Goal: Task Accomplishment & Management: Manage account settings

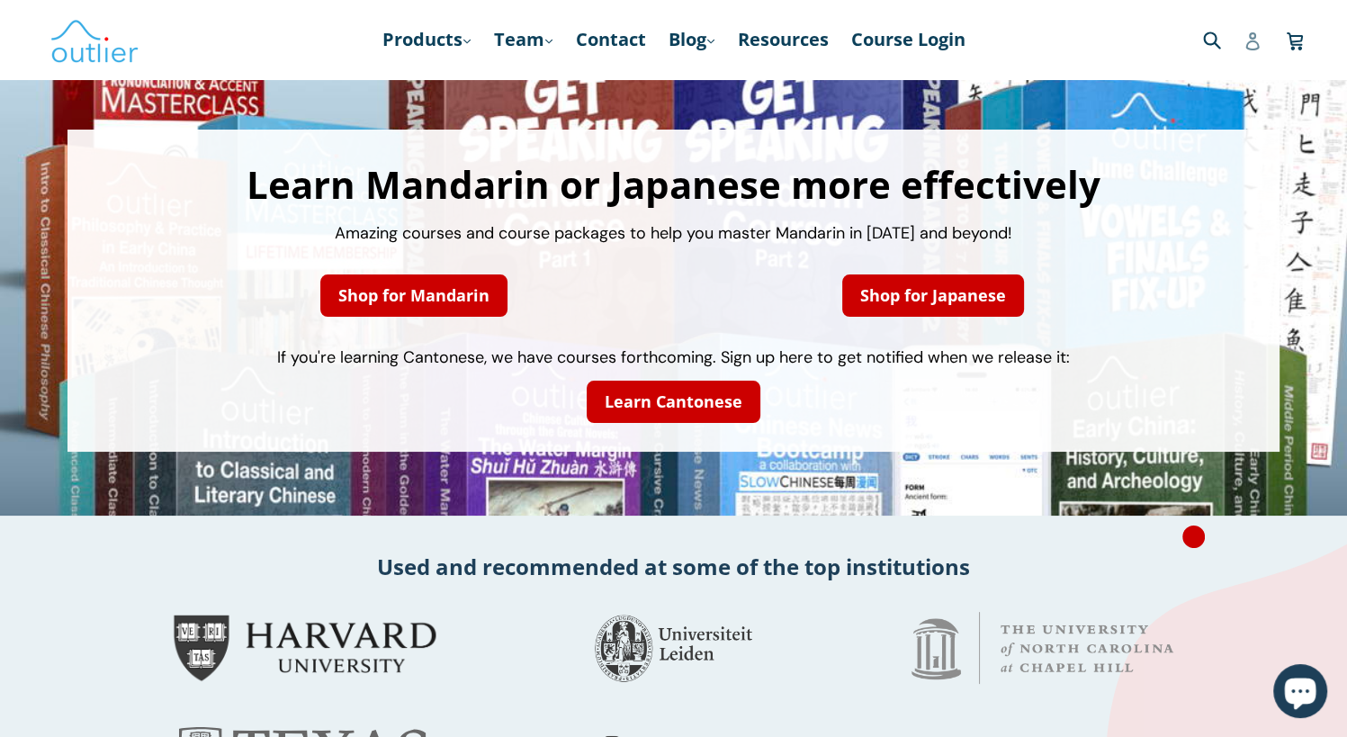
click at [1253, 43] on icon at bounding box center [1253, 41] width 18 height 18
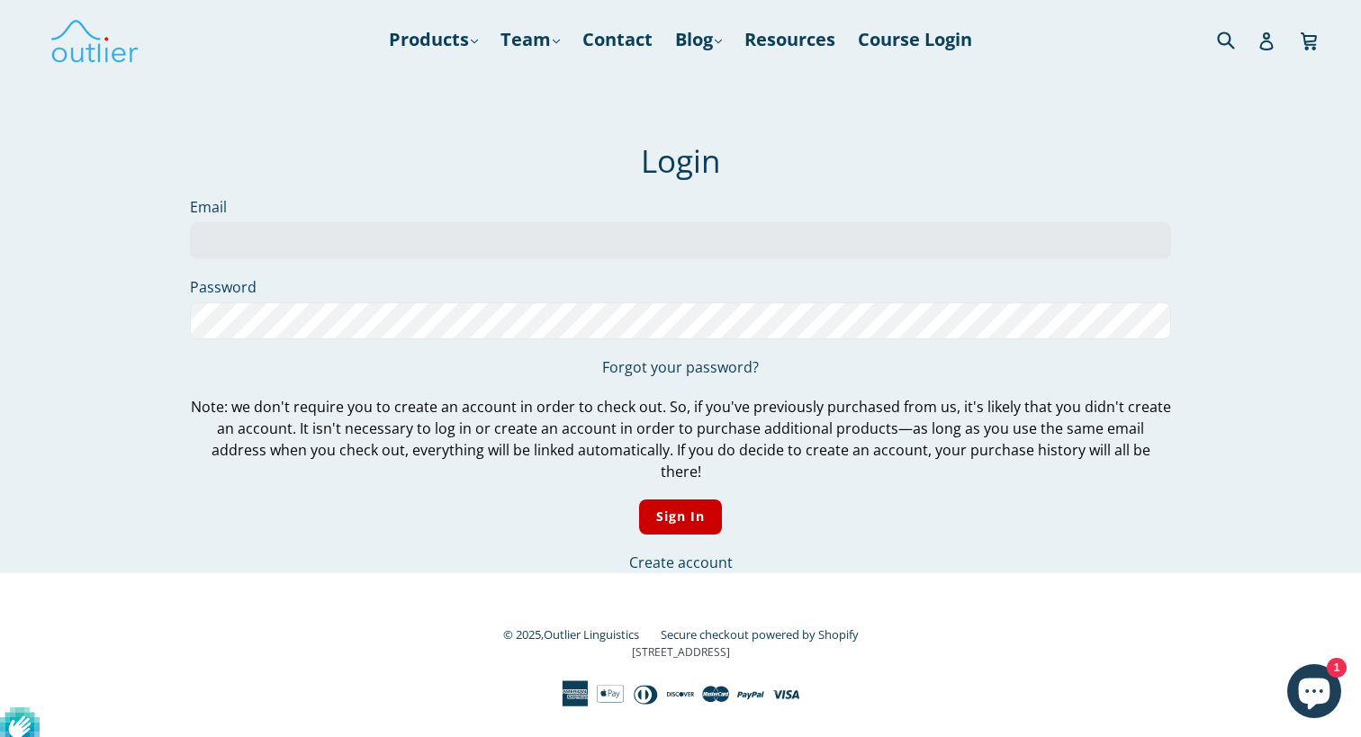
click at [287, 240] on input "Email" at bounding box center [680, 240] width 981 height 37
type input "rtmphone09@gmail.com"
click at [327, 291] on label "Password" at bounding box center [680, 287] width 981 height 22
click at [626, 365] on link "Forgot your password?" at bounding box center [680, 367] width 157 height 20
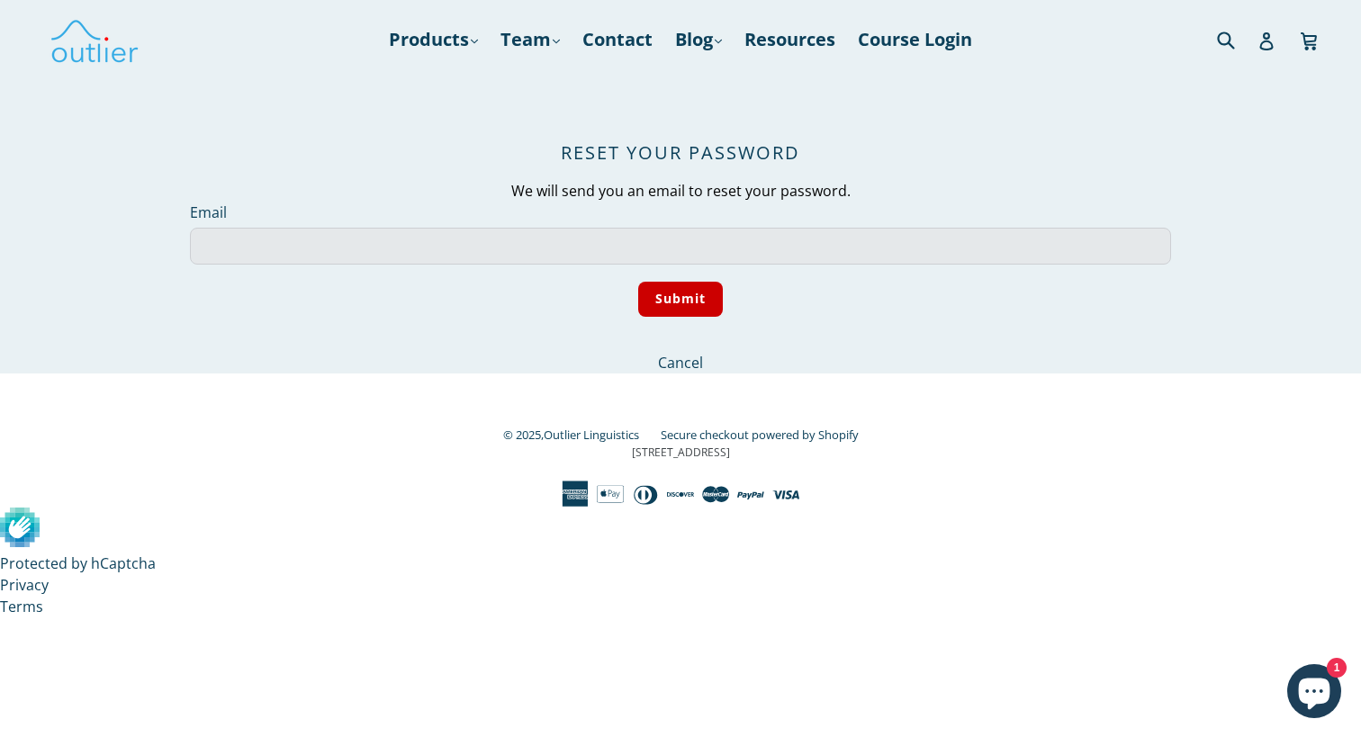
click at [247, 251] on input "Email" at bounding box center [680, 246] width 981 height 37
click at [684, 292] on input "Submit" at bounding box center [681, 299] width 86 height 35
click at [368, 237] on input "robert.mchugh@se.com" at bounding box center [680, 246] width 981 height 37
drag, startPoint x: 403, startPoint y: 239, endPoint x: 124, endPoint y: 226, distance: 279.3
click at [127, 225] on main "We've sent you an email with a link to update your password. Login Email rtmpho…" at bounding box center [680, 181] width 1361 height 384
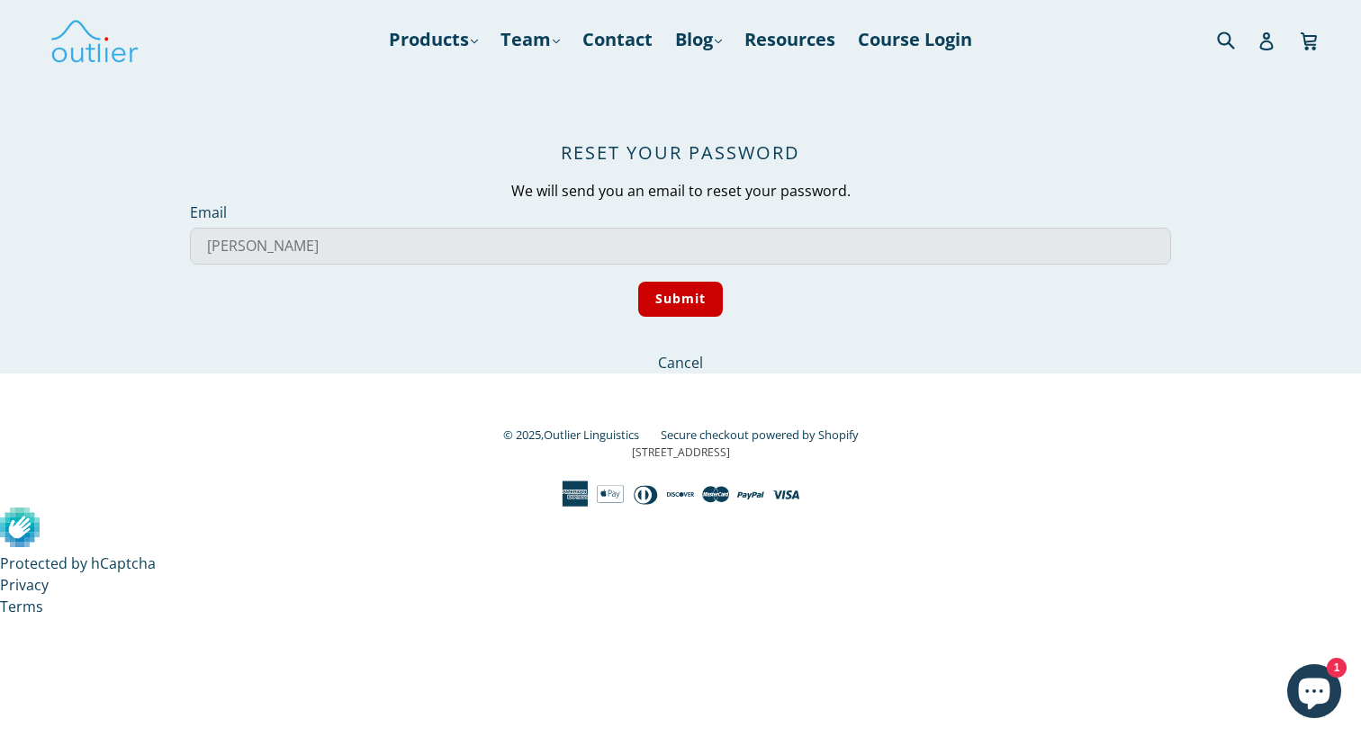
type input "robert."
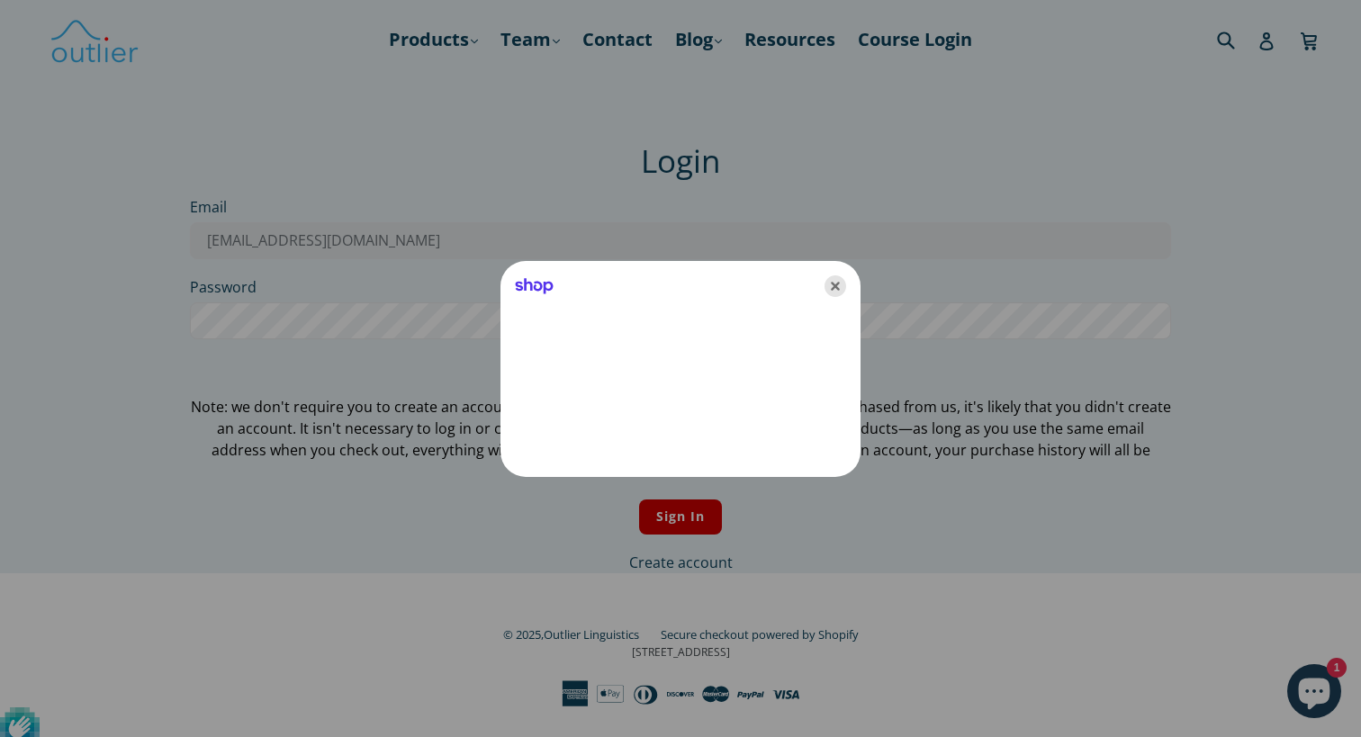
click at [831, 284] on icon "Close" at bounding box center [835, 286] width 22 height 22
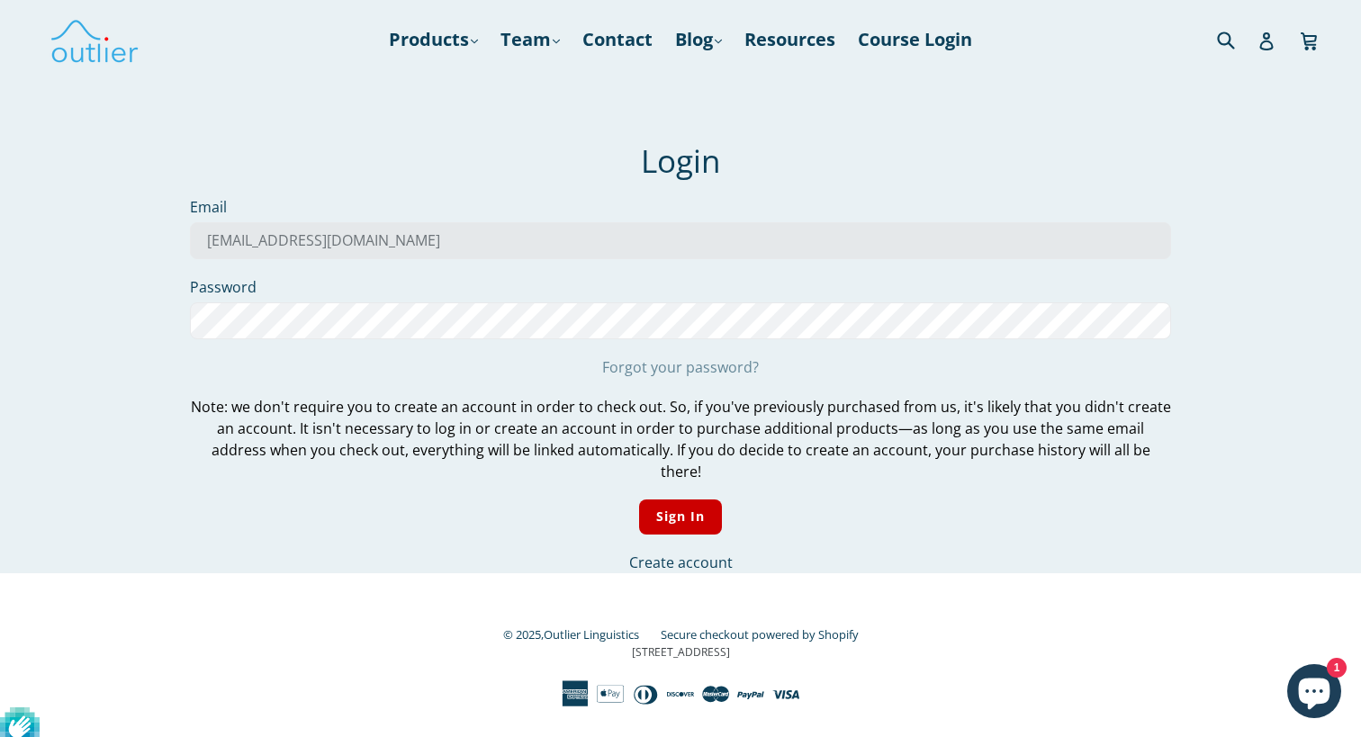
click at [670, 370] on link "Forgot your password?" at bounding box center [680, 367] width 157 height 20
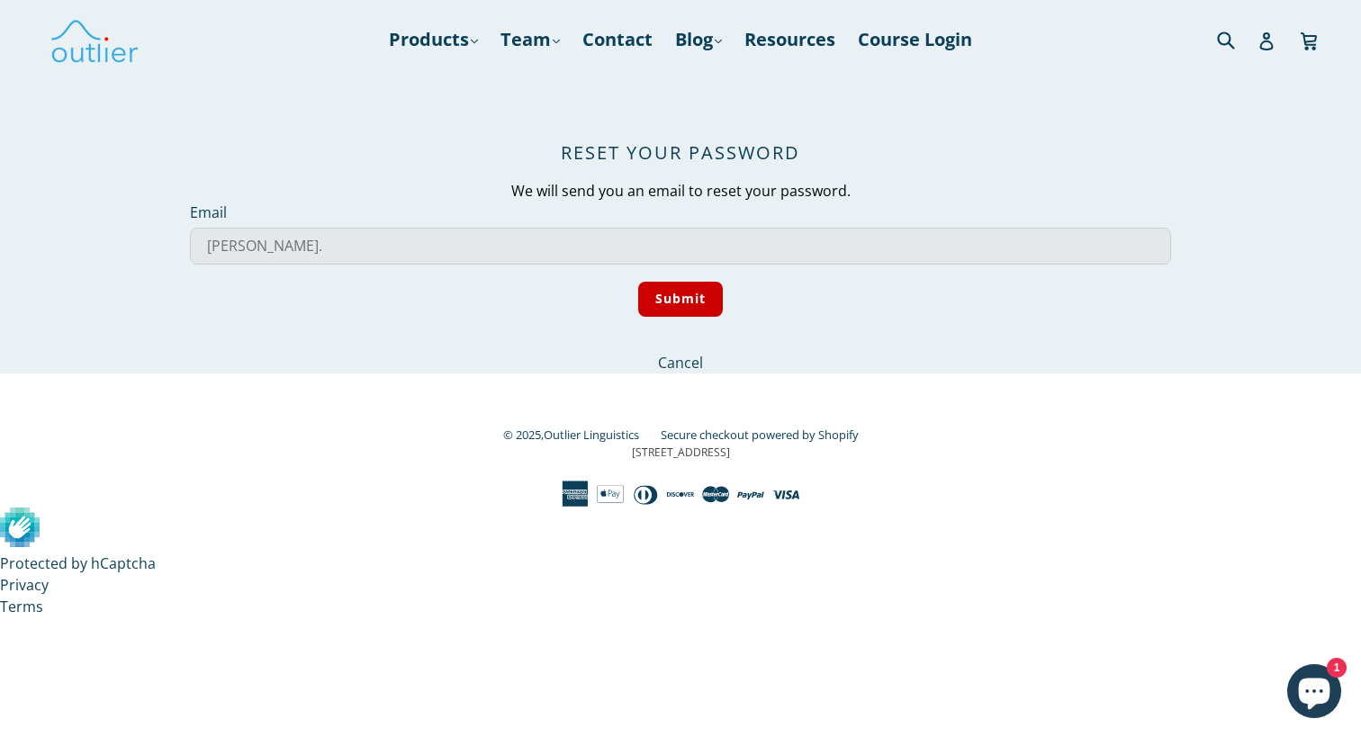
click at [352, 254] on input "robert." at bounding box center [680, 246] width 981 height 37
drag, startPoint x: 330, startPoint y: 246, endPoint x: 56, endPoint y: 228, distance: 275.1
click at [56, 228] on main "We've sent you an email with a link to update your password. Login Email rtmpho…" at bounding box center [680, 181] width 1361 height 384
type input "[EMAIL_ADDRESS][DOMAIN_NAME]"
click at [667, 300] on input "Submit" at bounding box center [681, 299] width 86 height 35
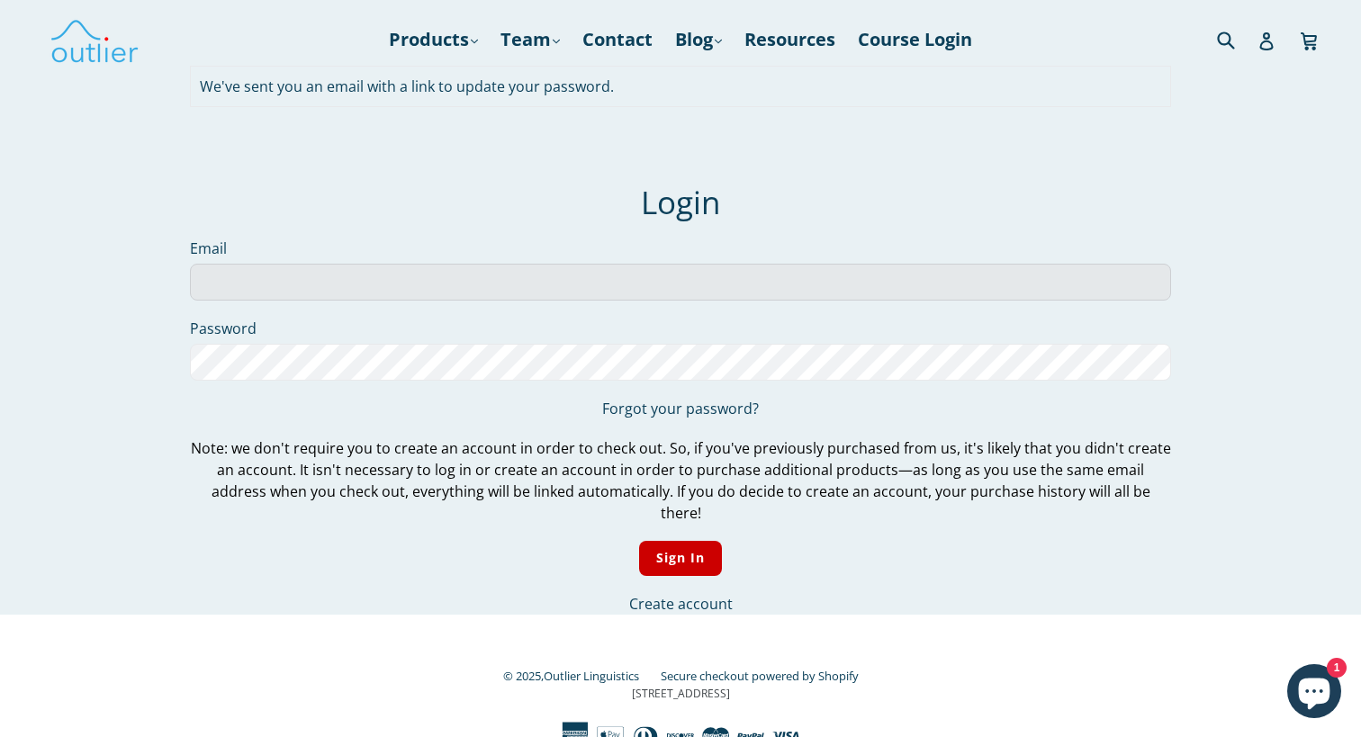
drag, startPoint x: 1109, startPoint y: 288, endPoint x: 1085, endPoint y: 283, distance: 24.9
click at [1112, 288] on input "Email" at bounding box center [680, 282] width 981 height 37
type input "[EMAIL_ADDRESS][DOMAIN_NAME]"
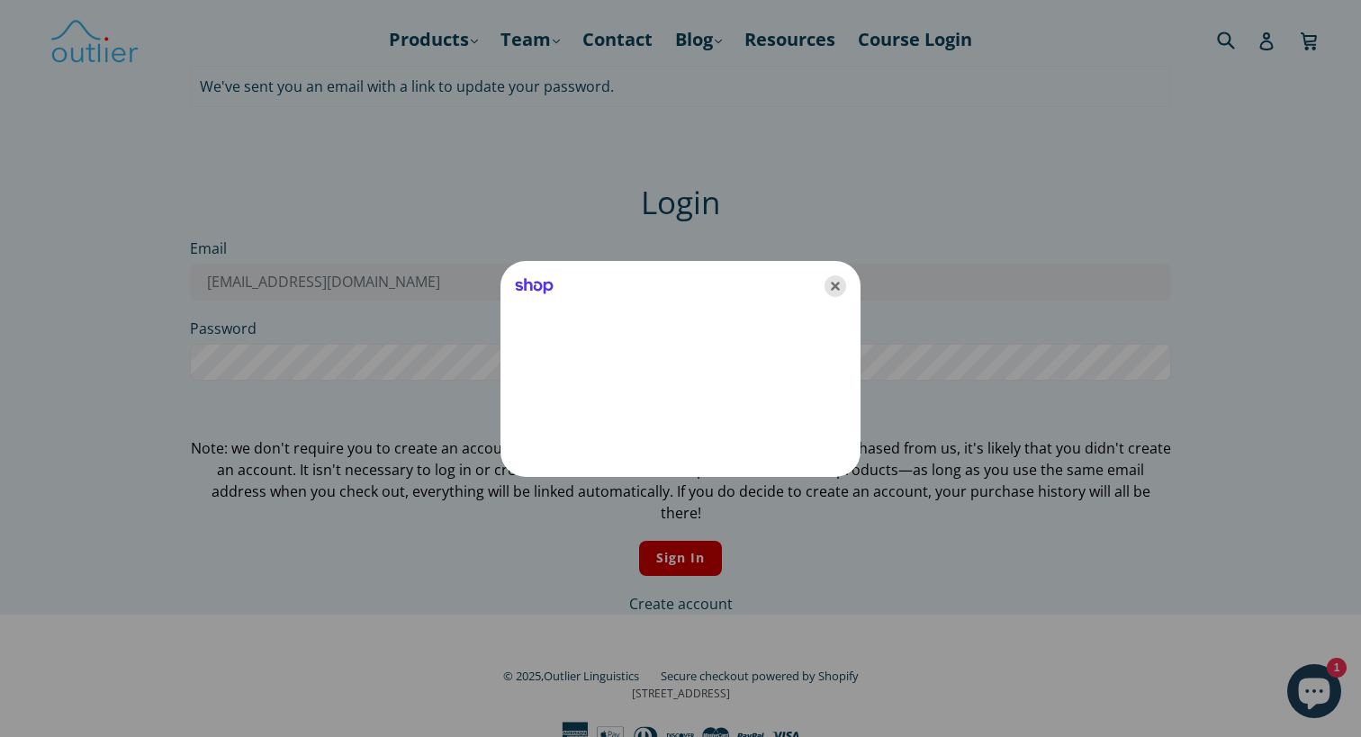
click at [837, 278] on icon "Close" at bounding box center [835, 286] width 22 height 22
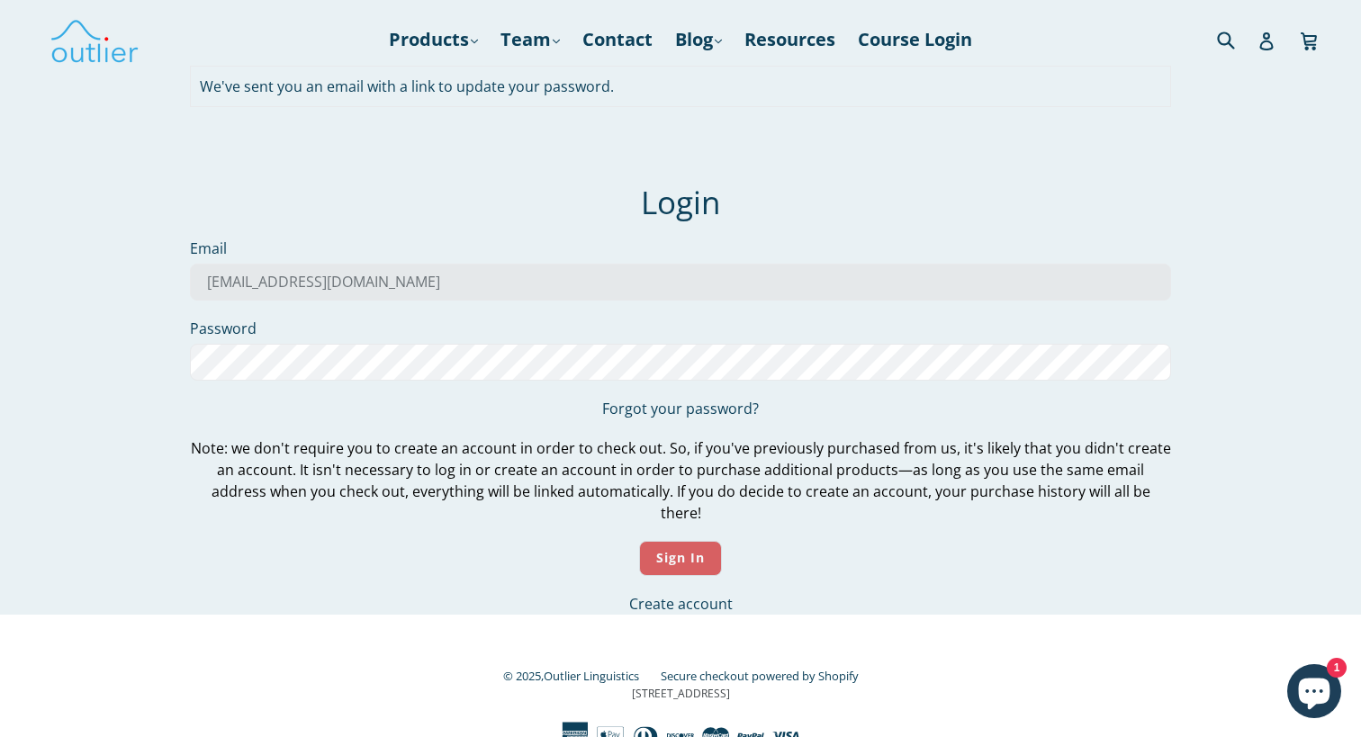
click at [664, 541] on input "Sign In" at bounding box center [681, 558] width 84 height 35
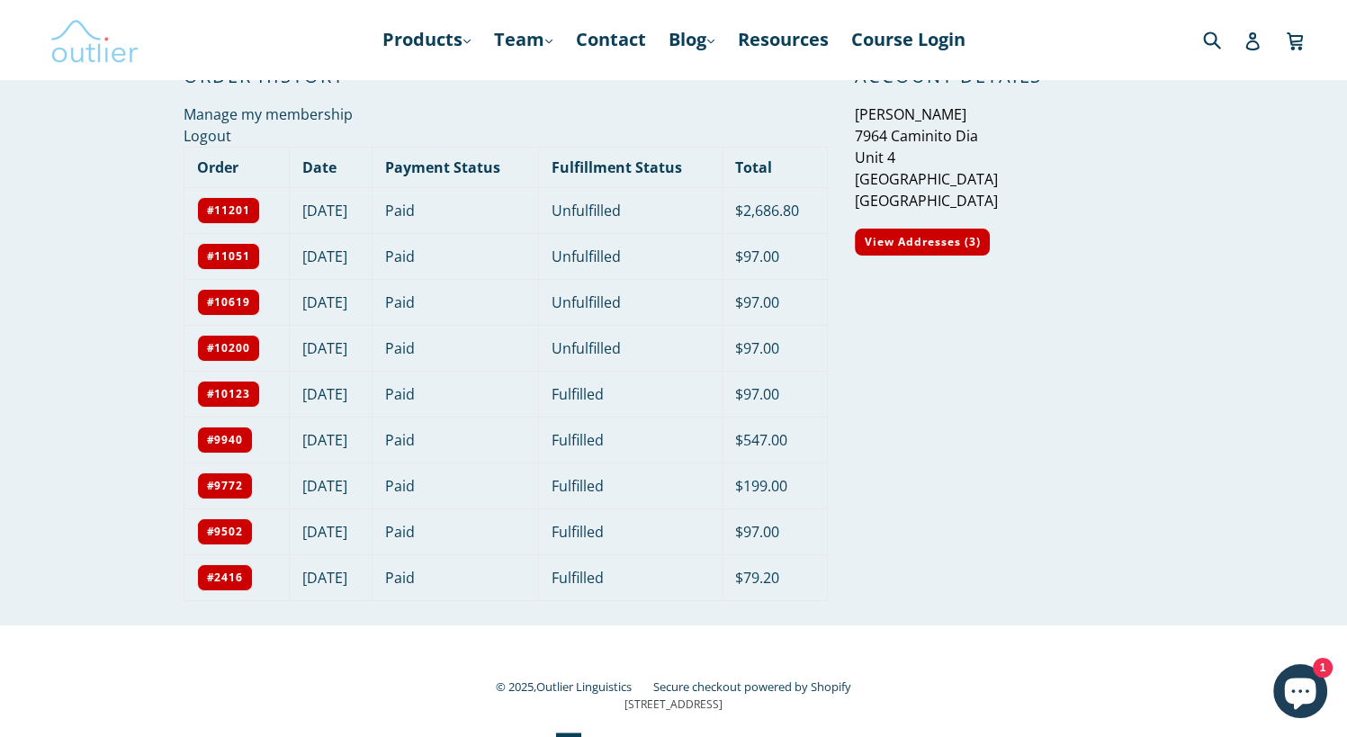
click at [68, 54] on img at bounding box center [95, 40] width 90 height 52
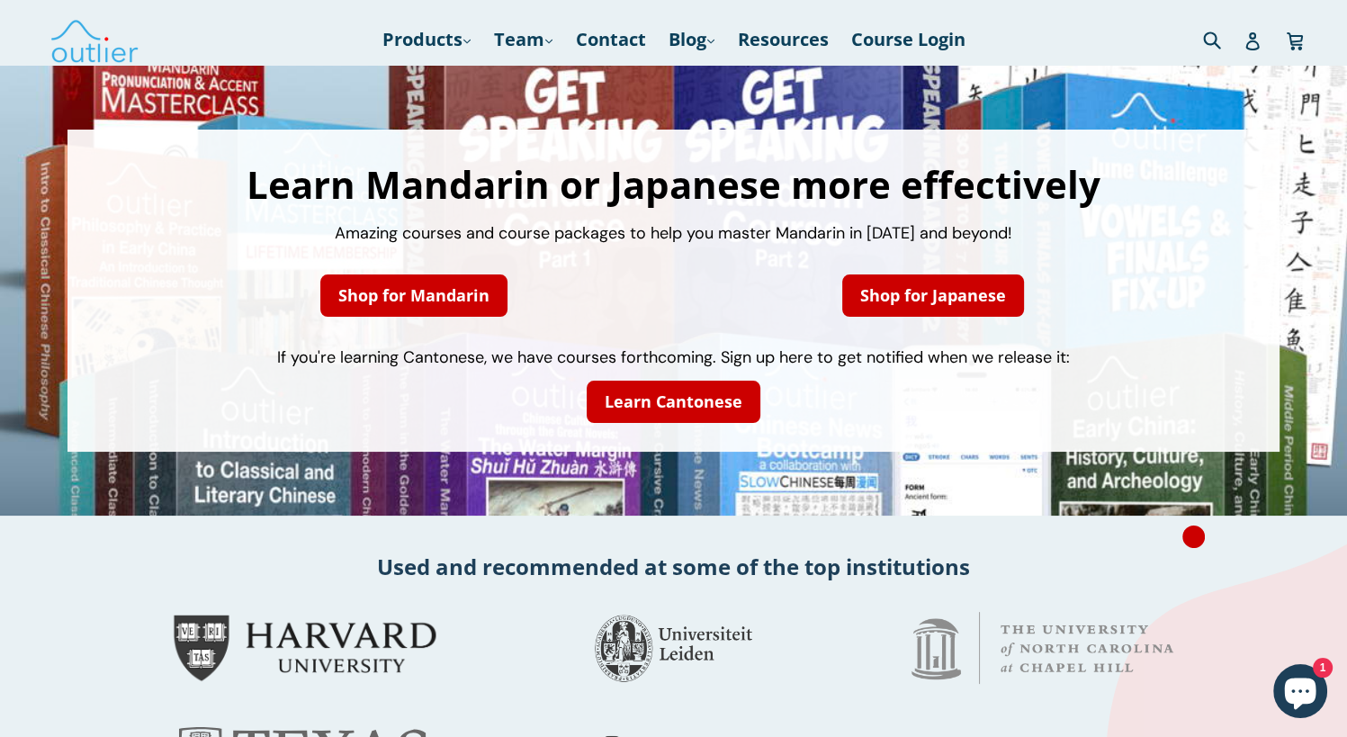
click at [300, 589] on div "Used and recommended at some of the top institutions" at bounding box center [673, 567] width 1347 height 48
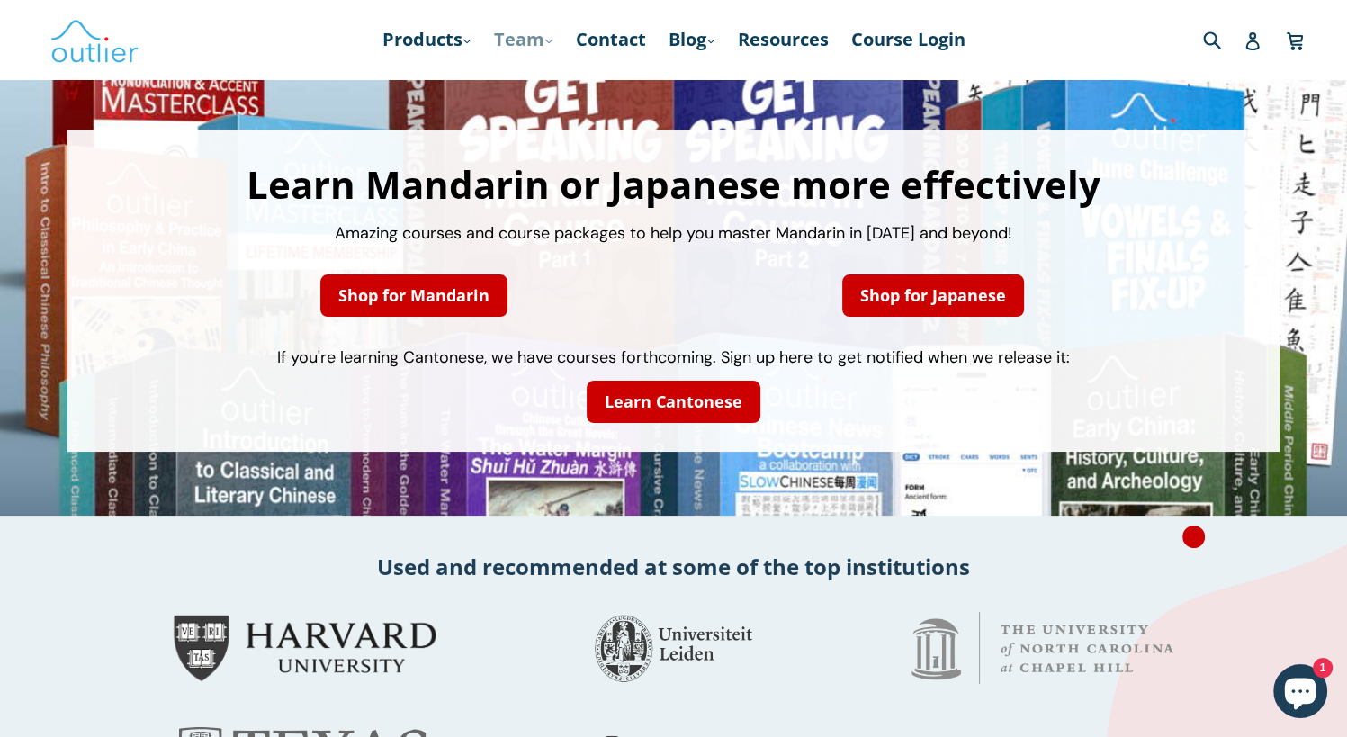
click at [515, 35] on link "Team .cls-1{fill:#231f20} expand" at bounding box center [522, 39] width 77 height 32
click at [698, 33] on link "Blog .cls-1{fill:#231f20} expand" at bounding box center [691, 39] width 65 height 32
click at [810, 35] on link "Resources" at bounding box center [782, 39] width 109 height 32
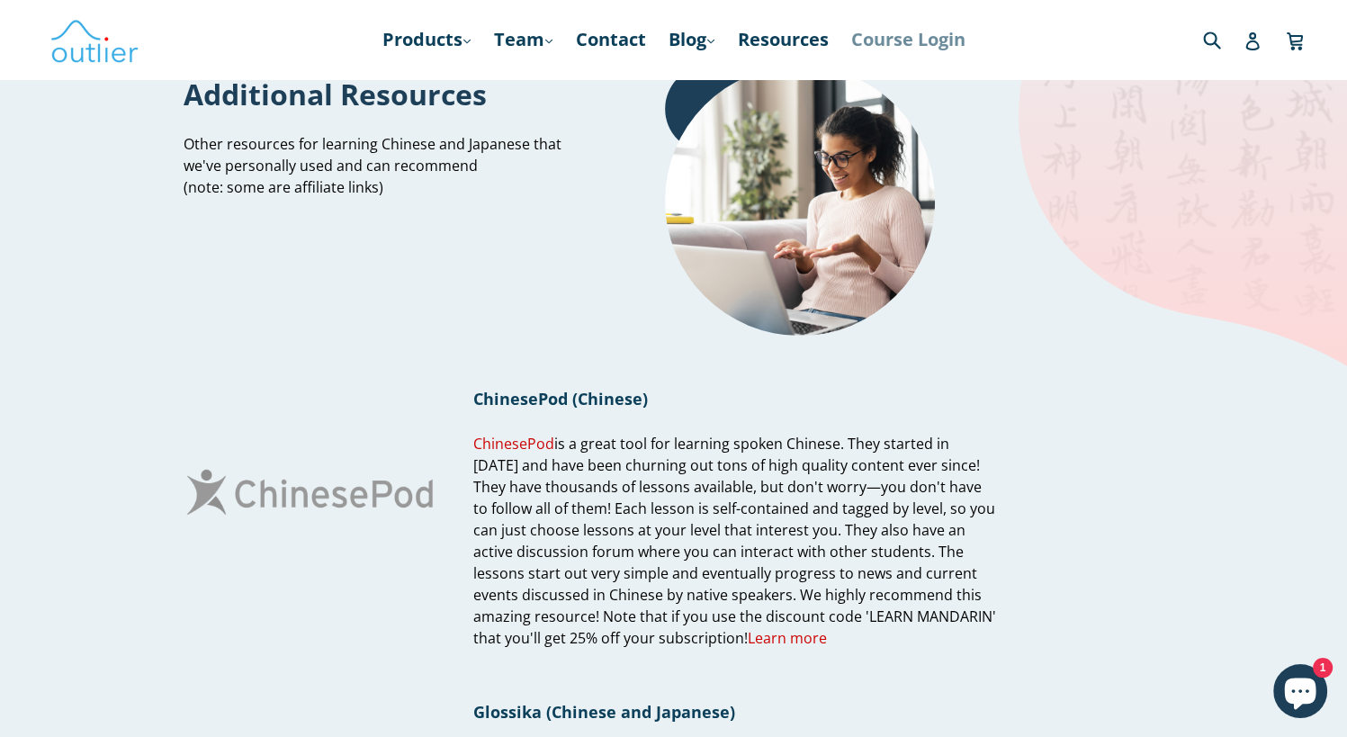
click at [915, 35] on link "Course Login" at bounding box center [908, 39] width 132 height 32
